Goal: Information Seeking & Learning: Learn about a topic

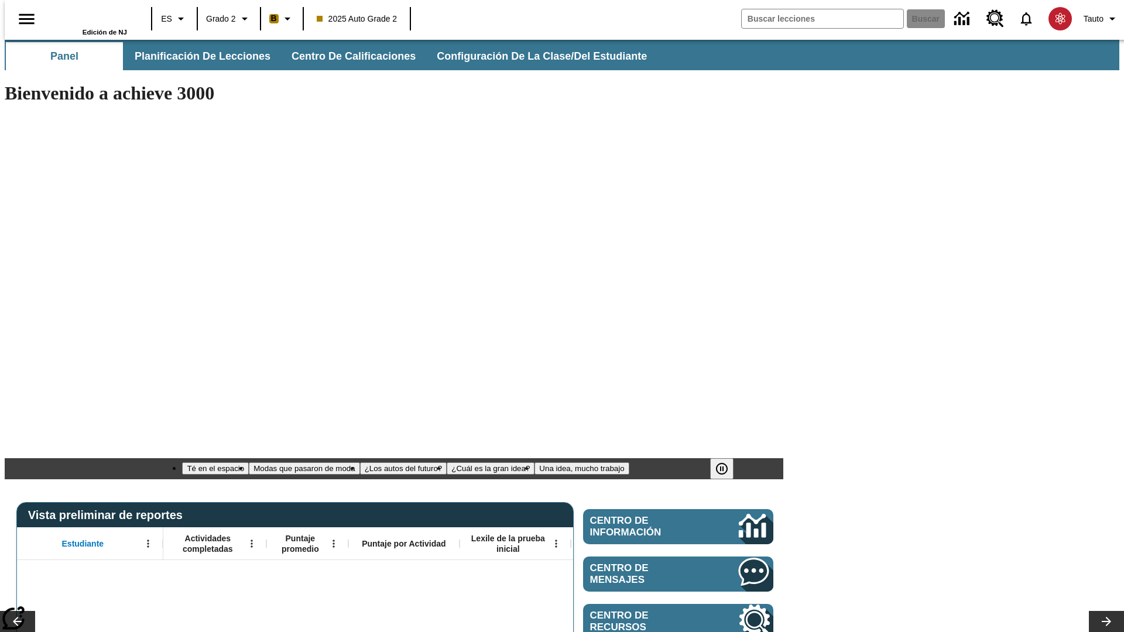
type input "-1"
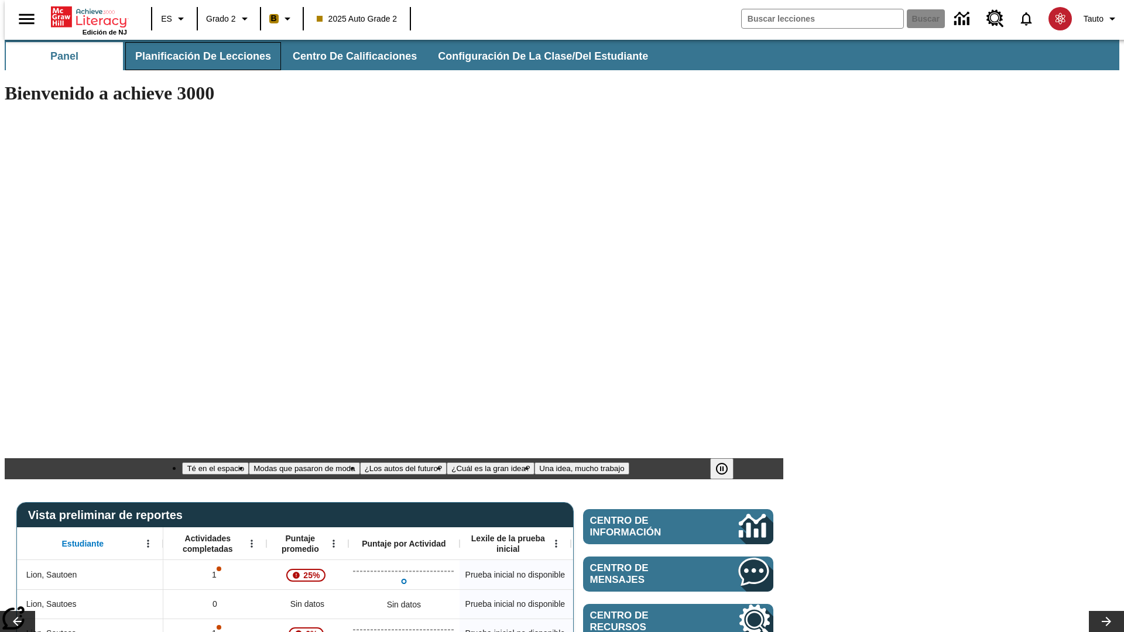
click at [196, 56] on span "Planificación de lecciones" at bounding box center [203, 56] width 136 height 13
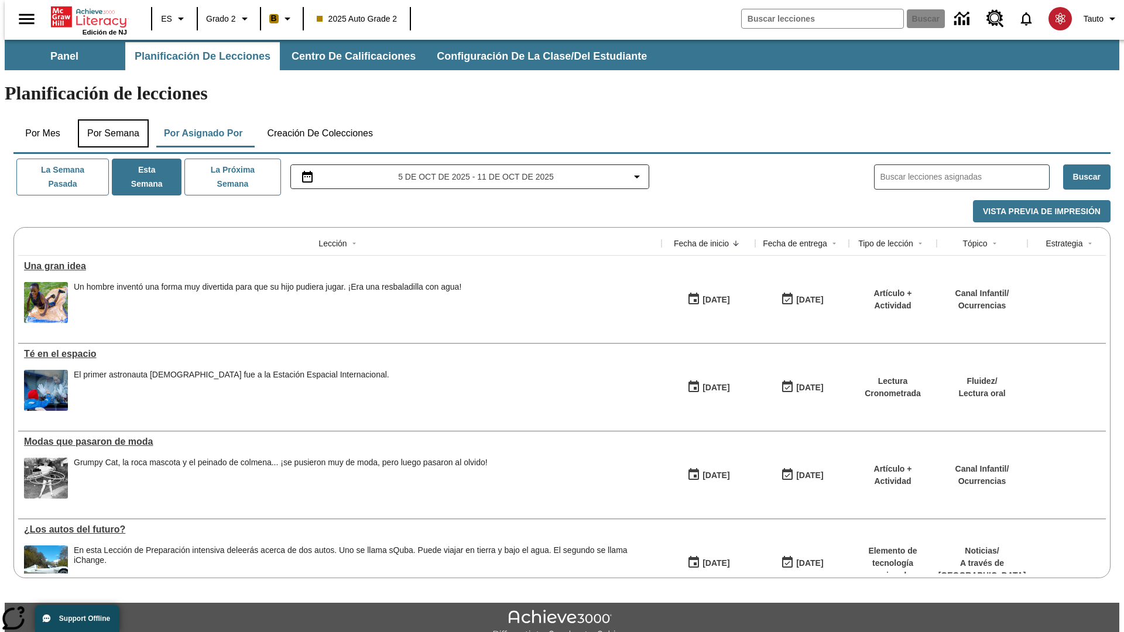
click at [109, 119] on button "Por semana" at bounding box center [113, 133] width 71 height 28
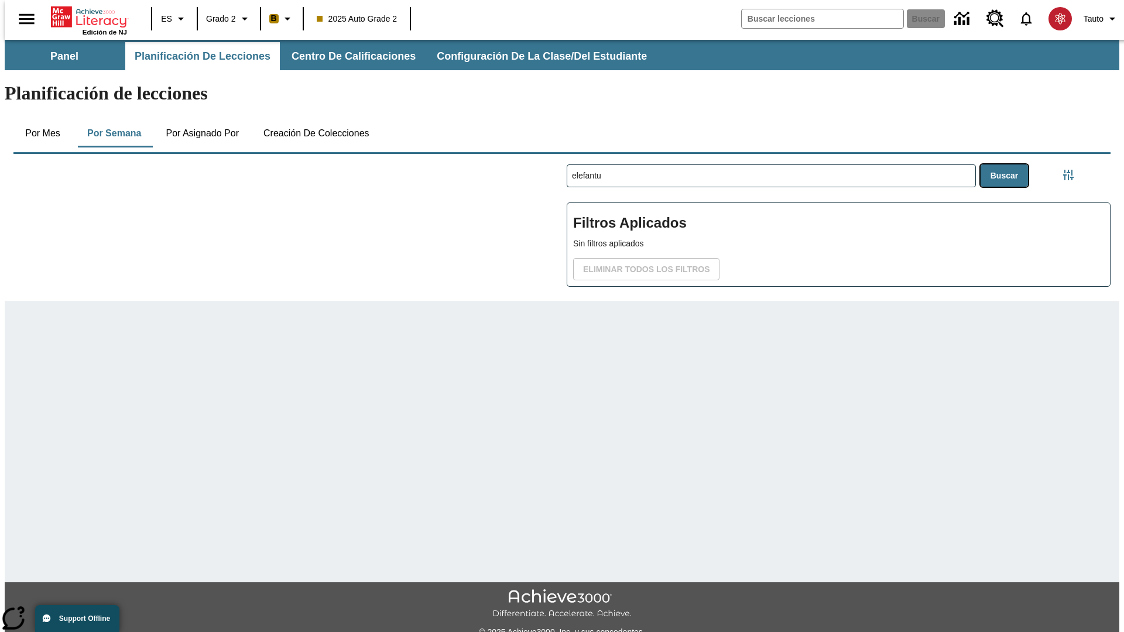
click at [1007, 164] on button "Buscar" at bounding box center [1003, 175] width 47 height 23
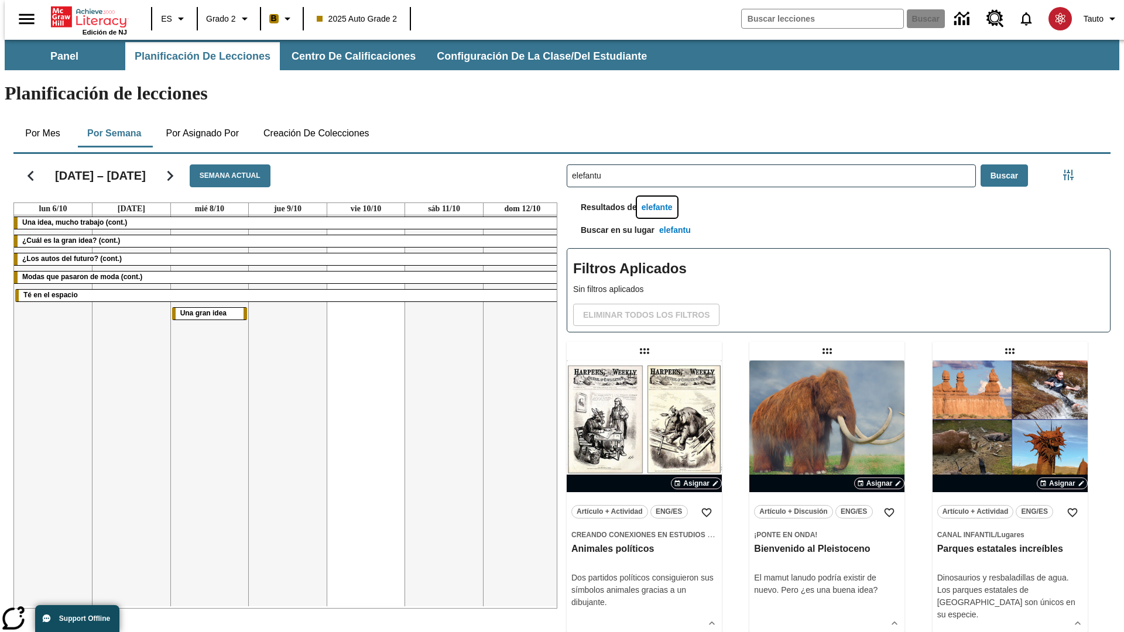
click at [658, 197] on button "elefante" at bounding box center [657, 208] width 40 height 22
type input "elefante"
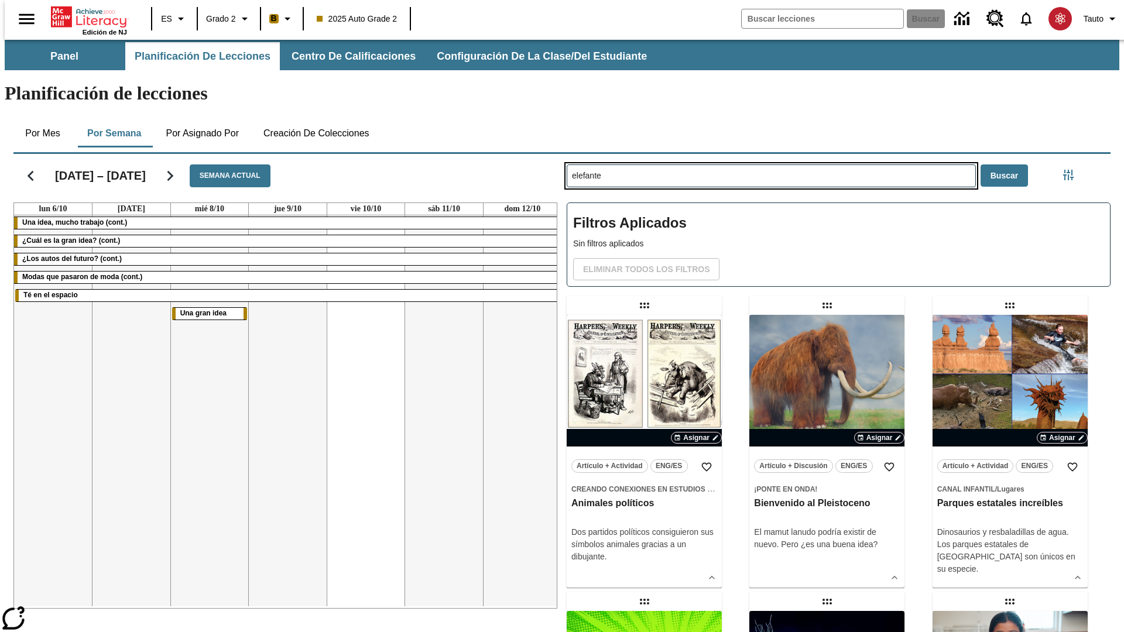
type input "elefantu"
